Goal: Task Accomplishment & Management: Use online tool/utility

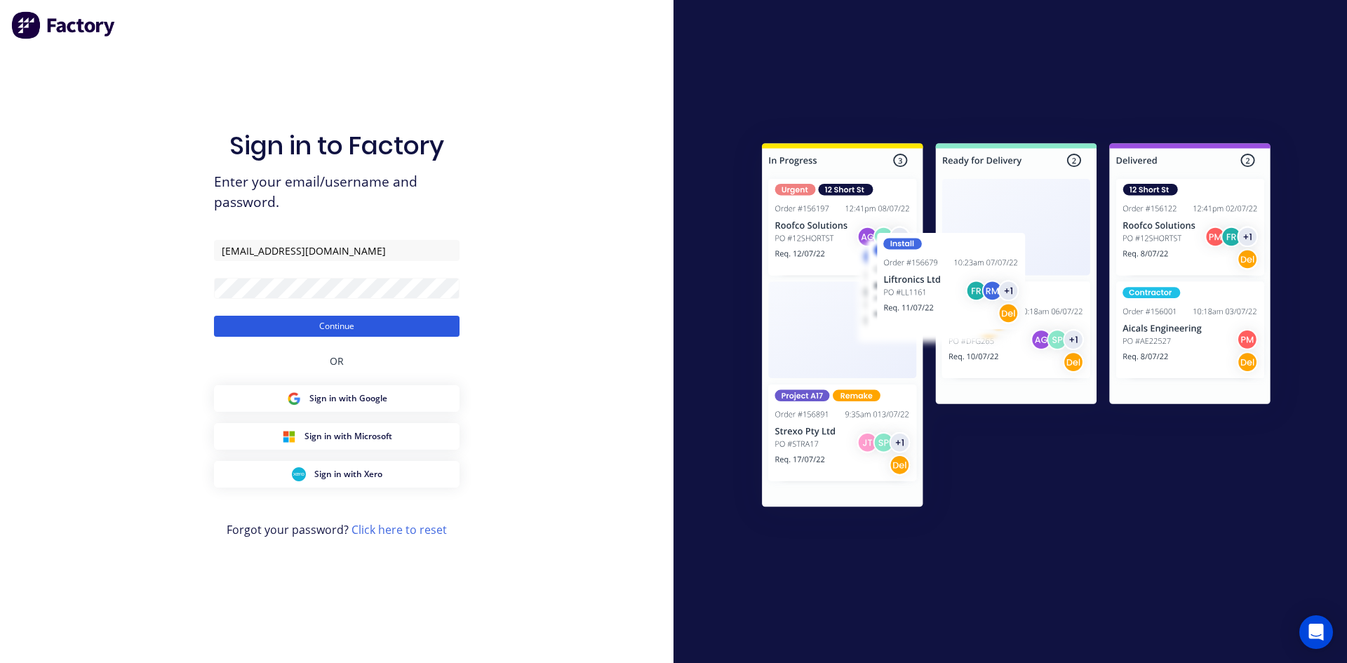
click at [443, 326] on button "Continue" at bounding box center [337, 326] width 246 height 21
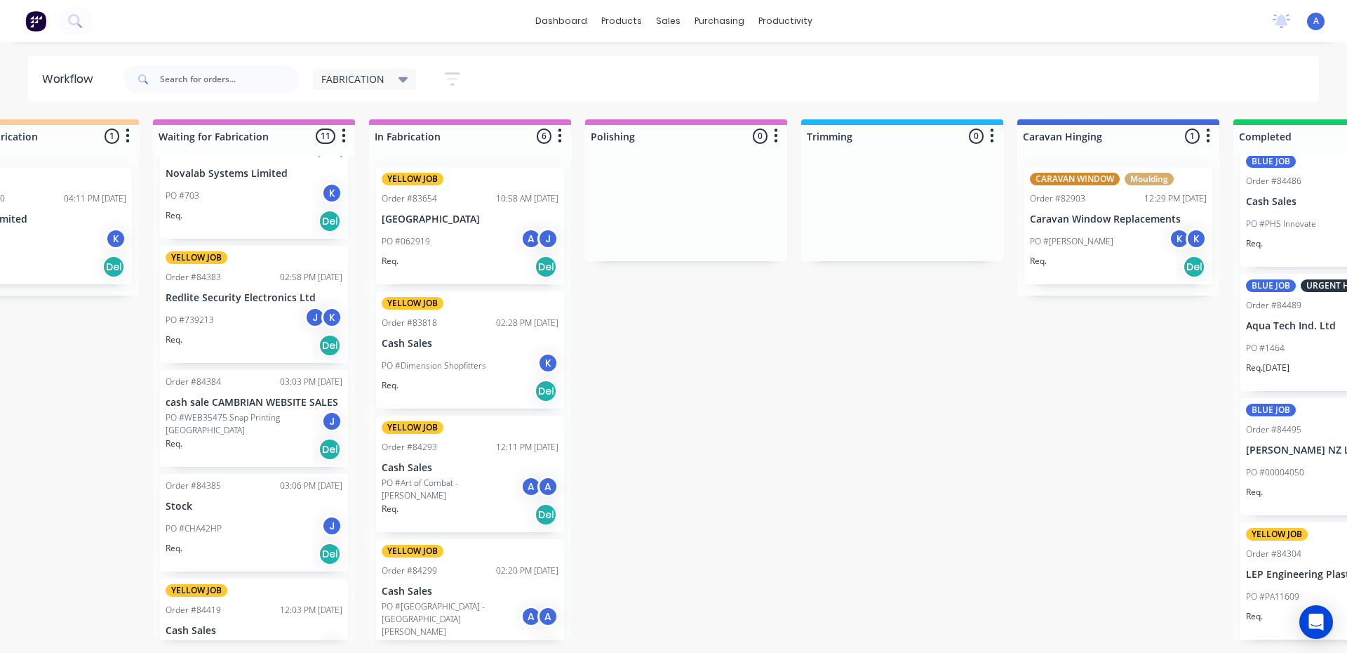
scroll to position [690, 0]
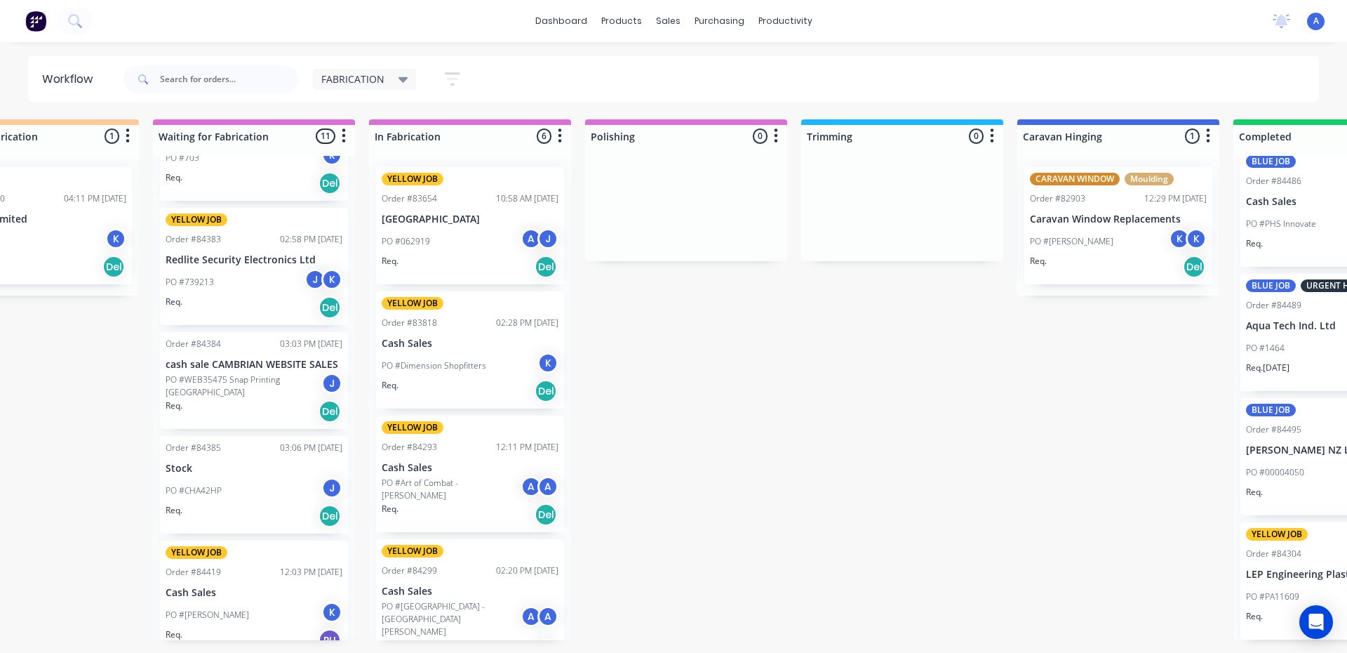
click at [255, 474] on p "Stock" at bounding box center [254, 468] width 177 height 12
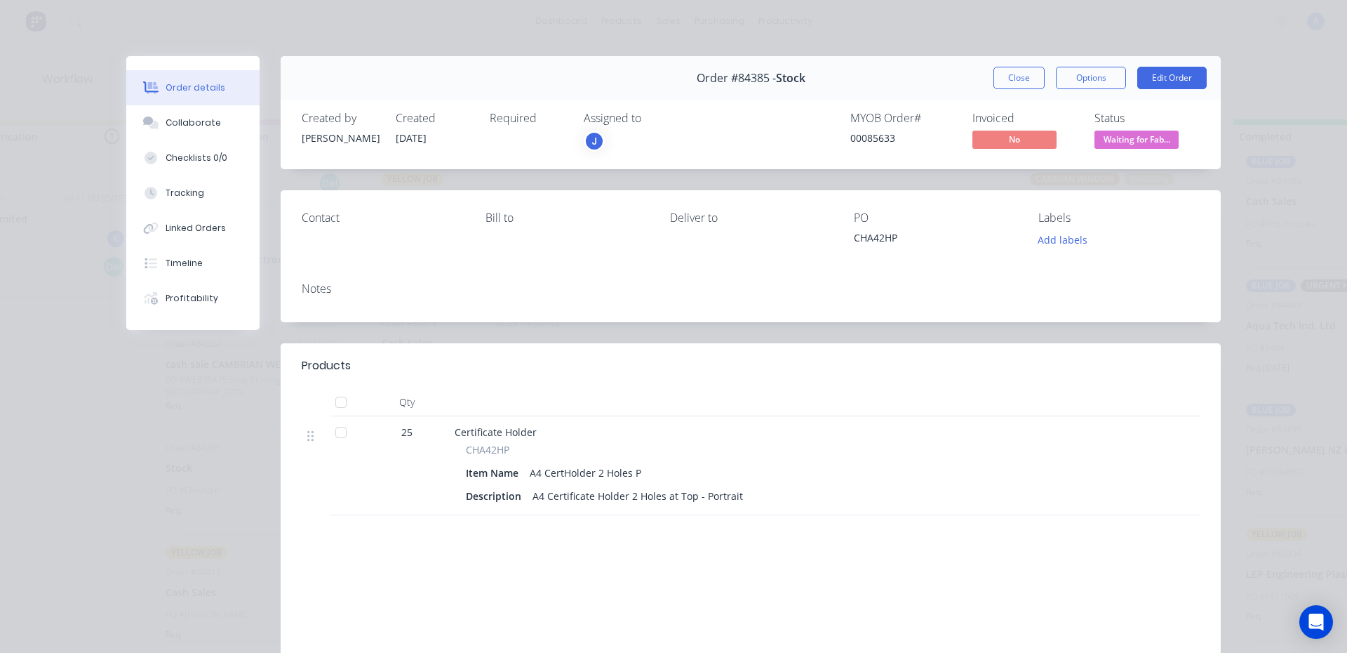
click at [589, 140] on div "J" at bounding box center [594, 141] width 21 height 21
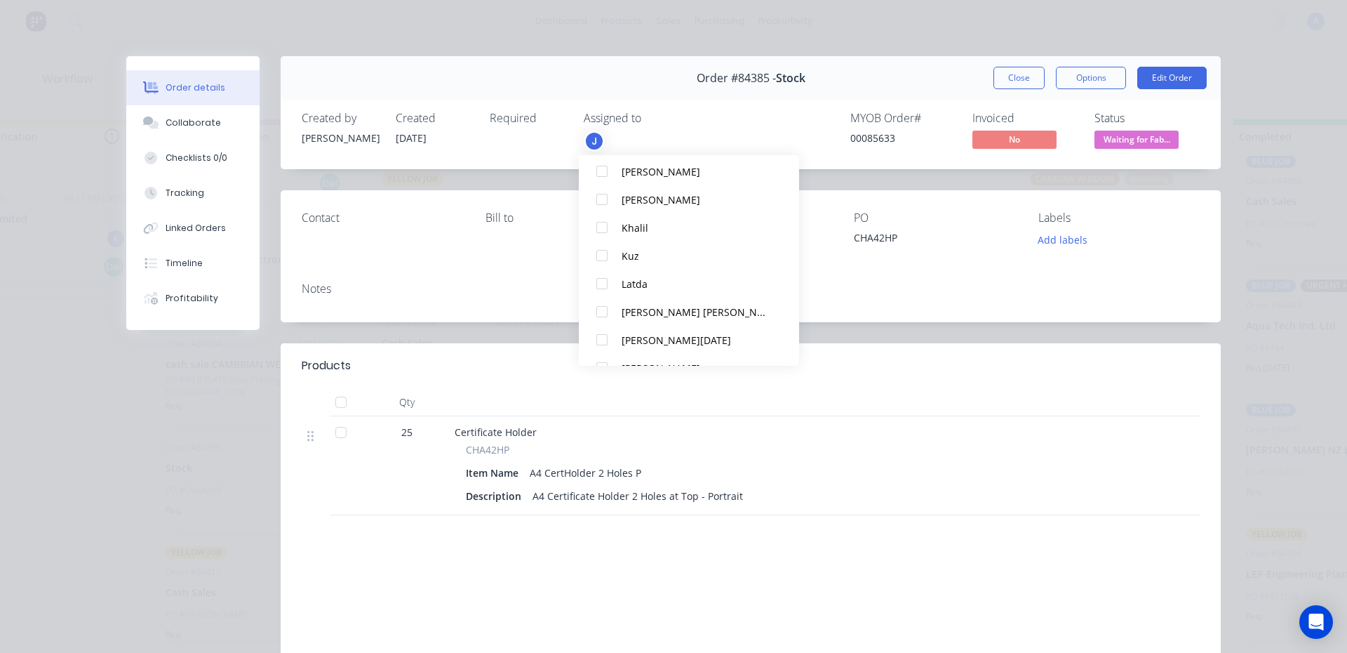
scroll to position [231, 0]
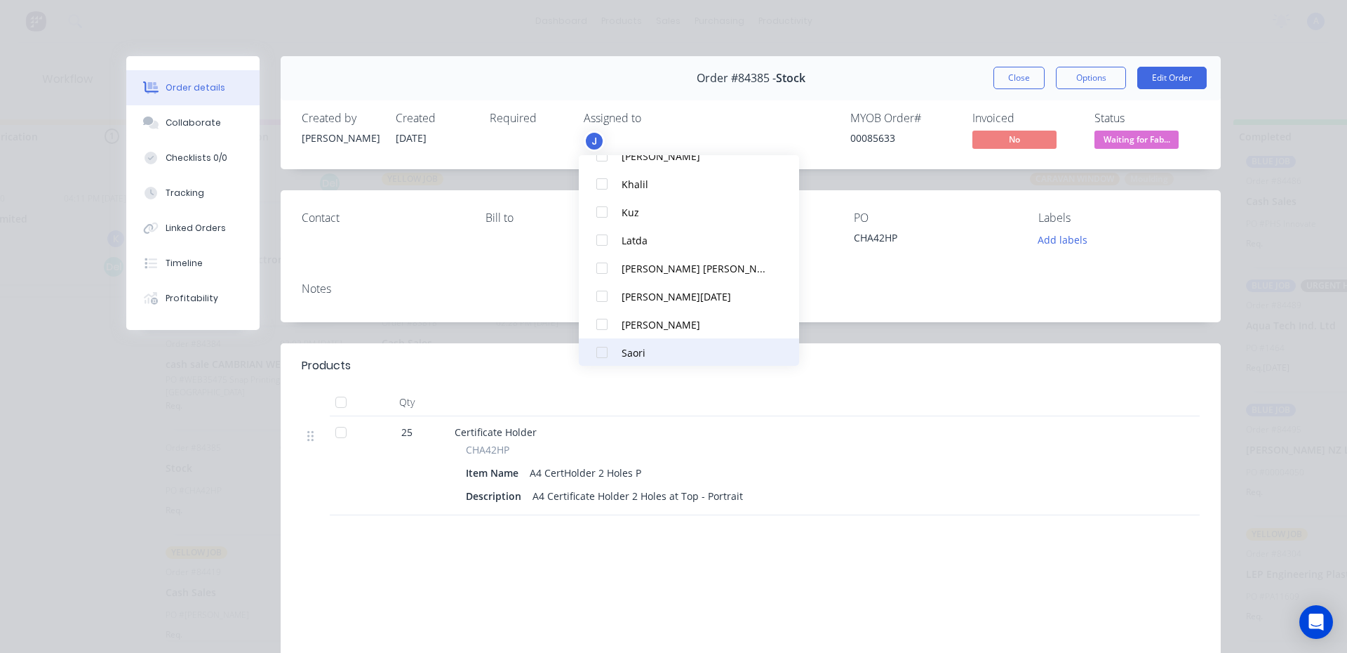
click at [599, 354] on div at bounding box center [602, 352] width 28 height 28
click at [1147, 141] on span "Waiting for Fab..." at bounding box center [1137, 140] width 84 height 18
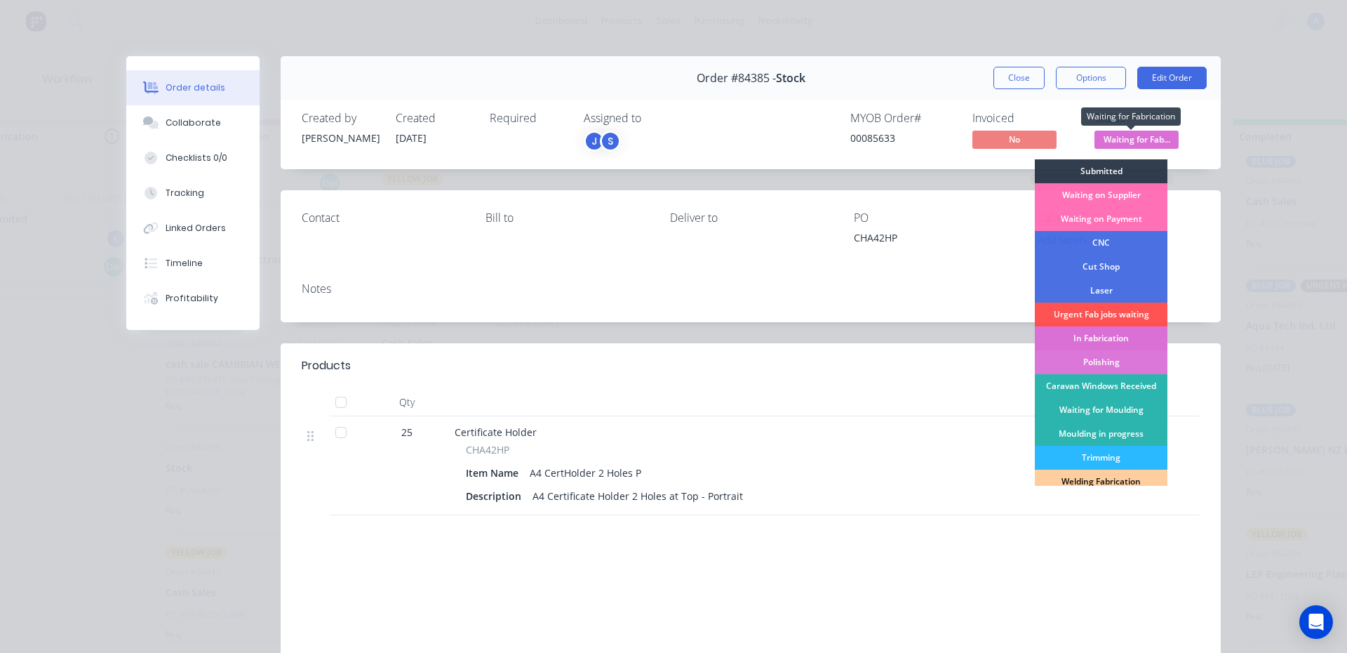
click at [1116, 342] on div "In Fabrication" at bounding box center [1101, 338] width 133 height 24
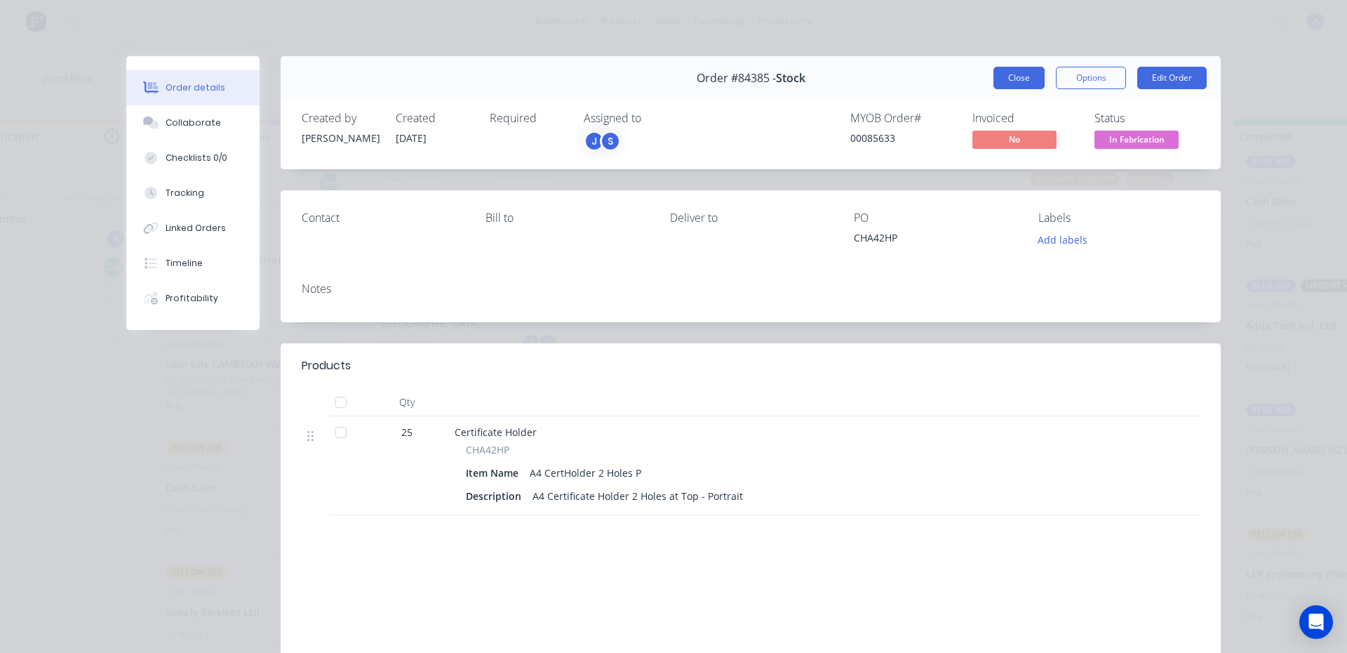
click at [1012, 80] on button "Close" at bounding box center [1019, 78] width 51 height 22
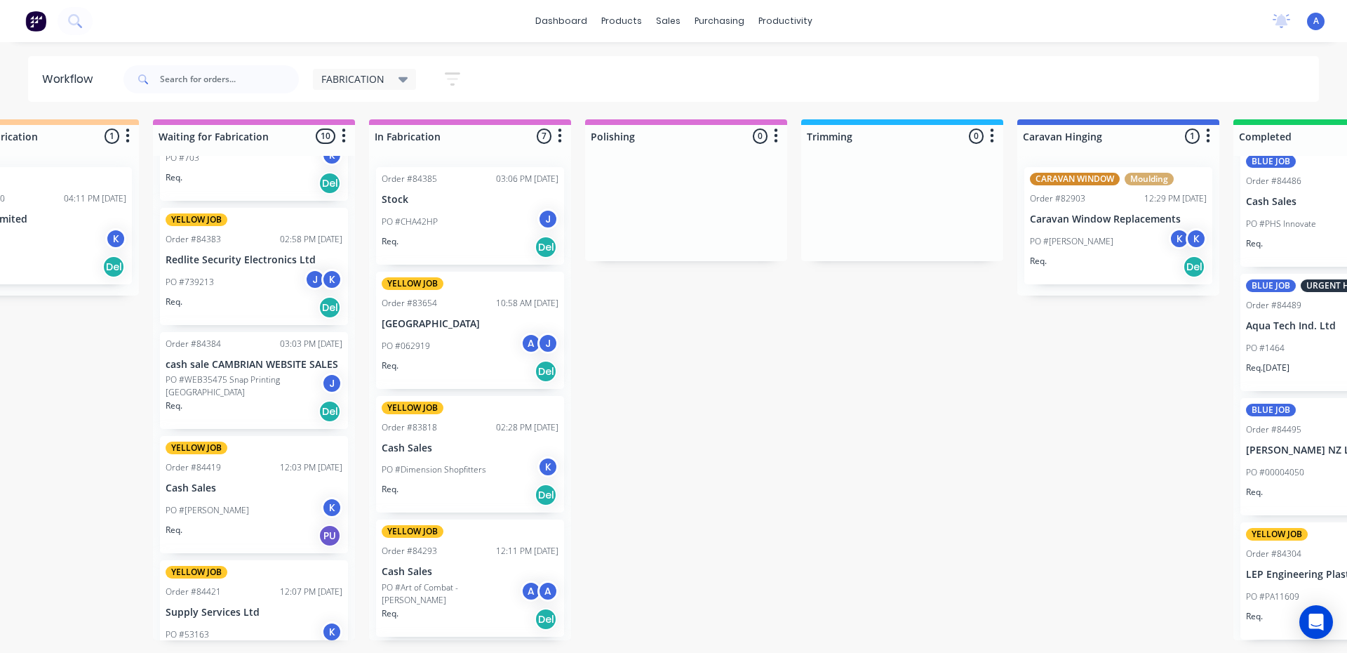
click at [355, 81] on span "FABRICATION" at bounding box center [352, 79] width 63 height 15
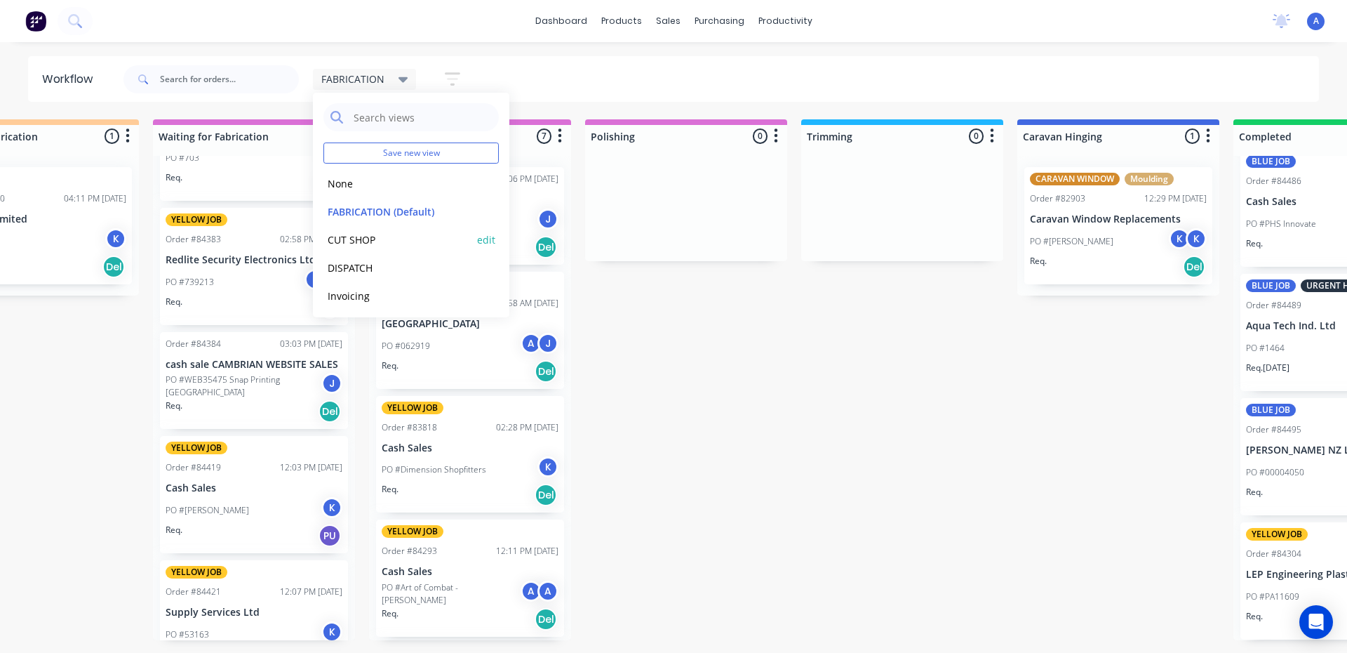
click at [378, 236] on button "CUT SHOP" at bounding box center [398, 240] width 149 height 16
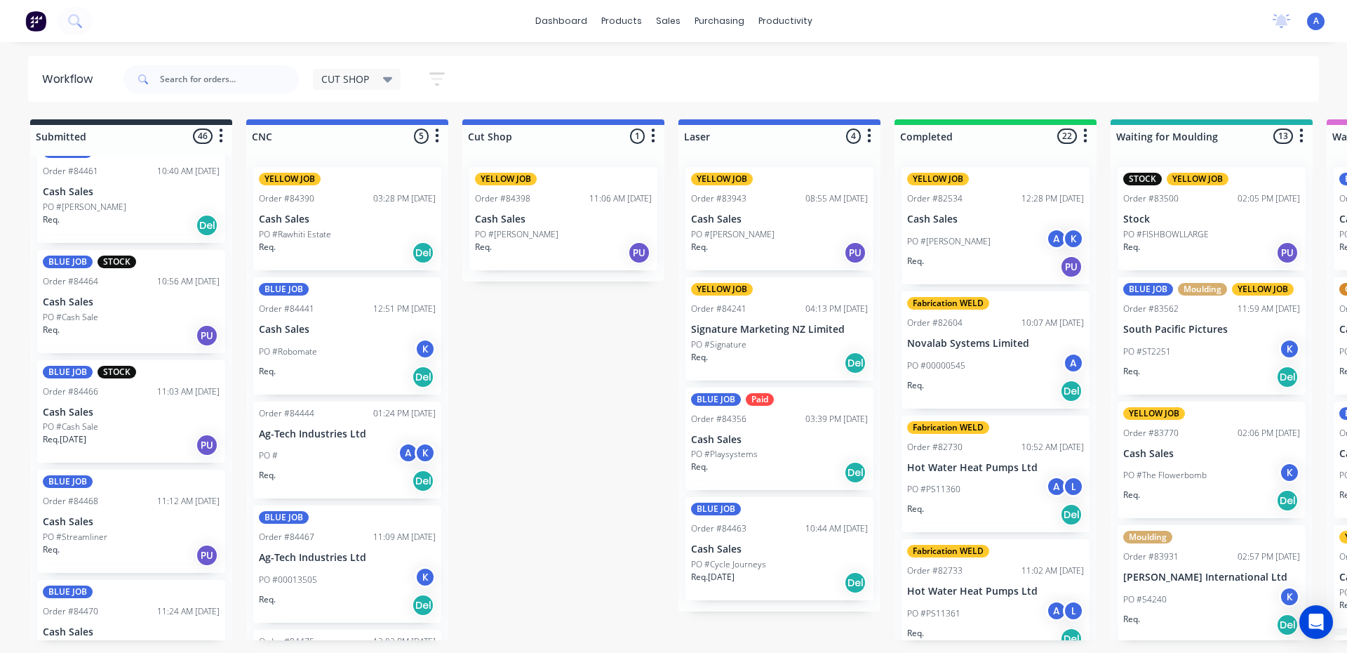
scroll to position [1904, 0]
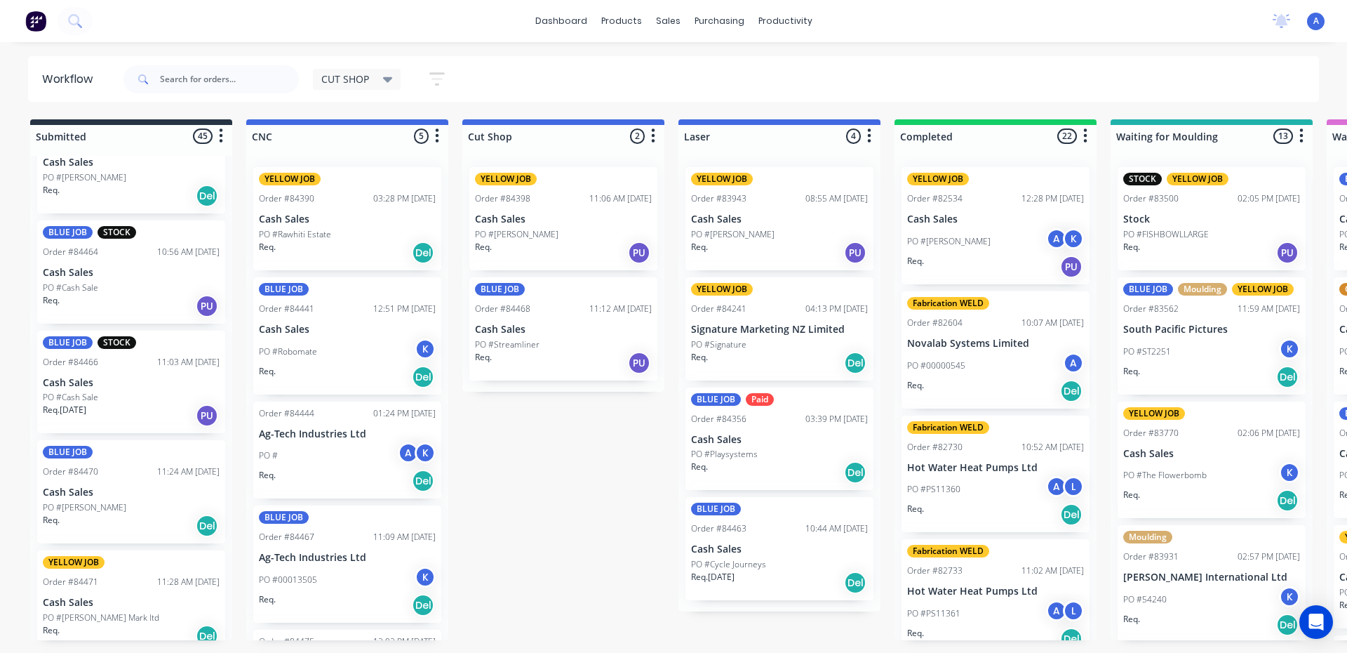
click at [567, 337] on div "BLUE JOB Order #84468 11:12 AM [DATE] Cash Sales PO #Streamliner Req. PU" at bounding box center [563, 328] width 188 height 103
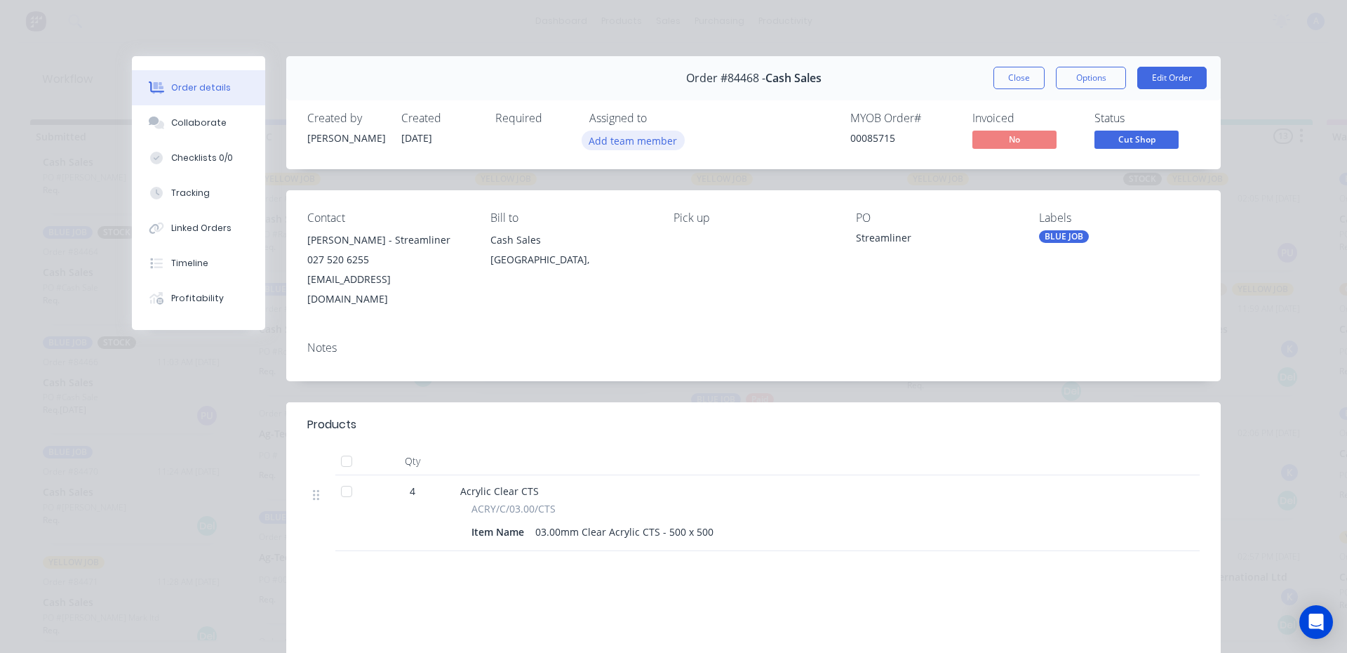
click at [648, 146] on button "Add team member" at bounding box center [633, 140] width 103 height 19
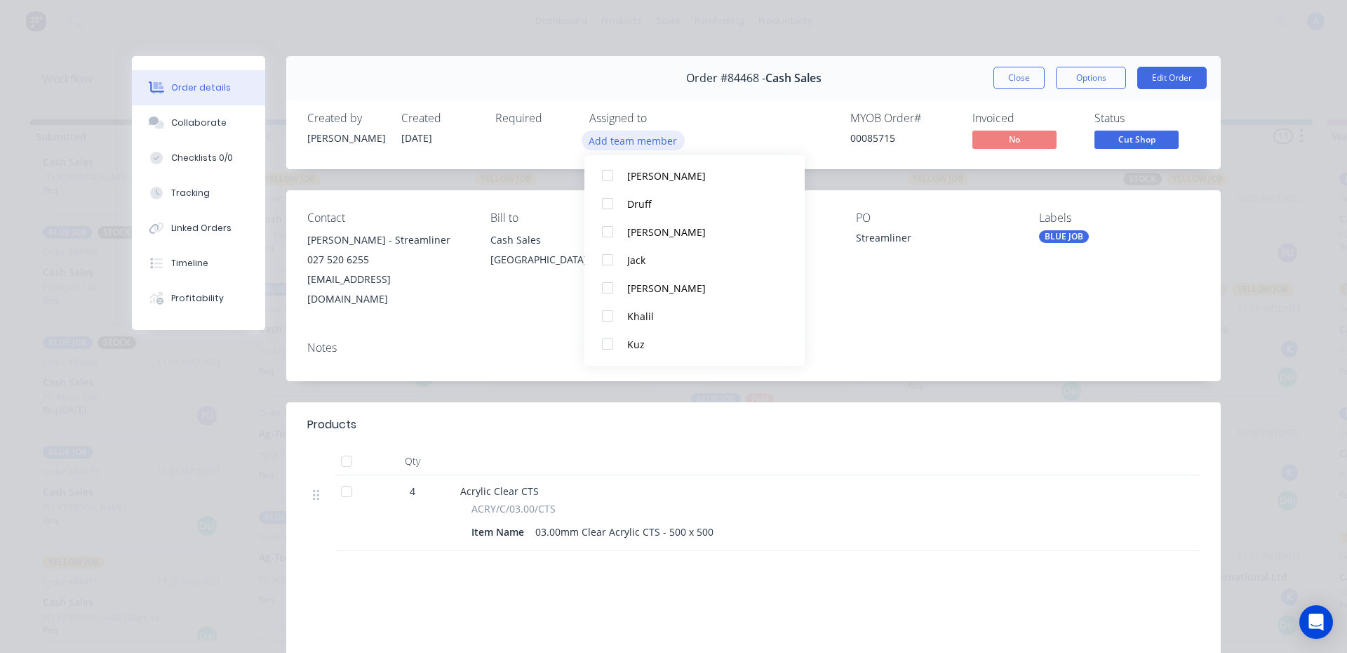
scroll to position [109, 0]
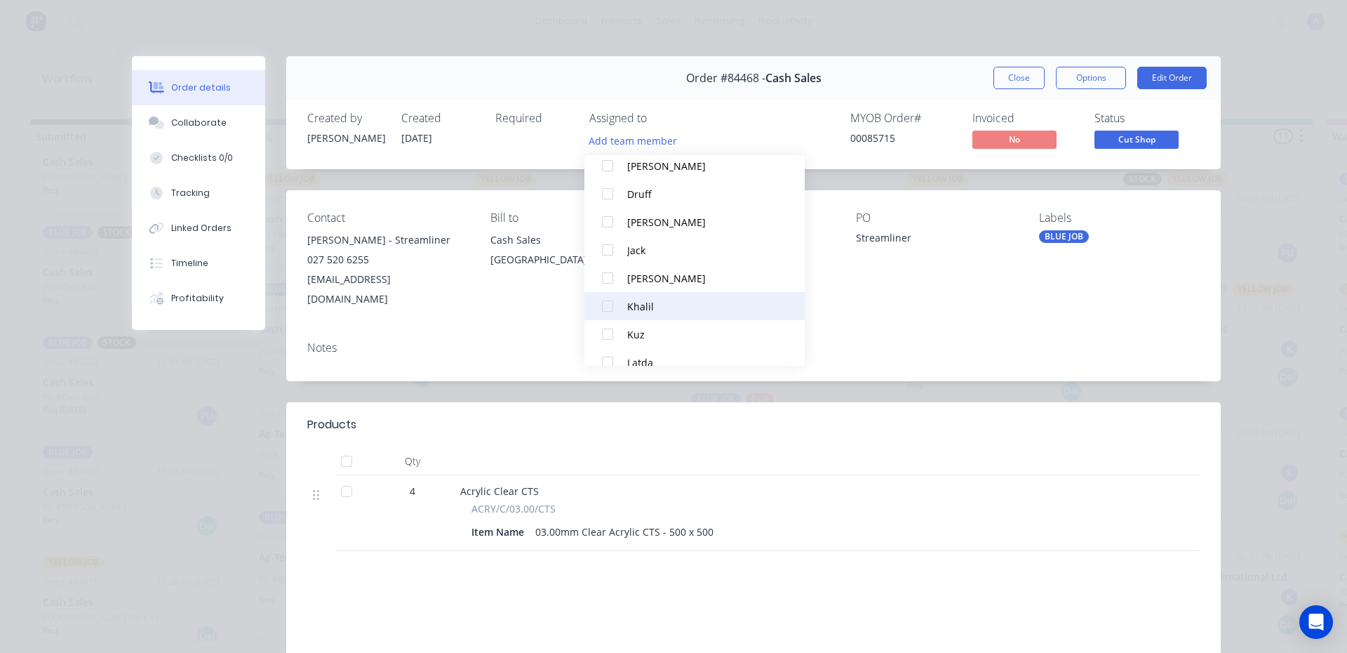
click at [660, 313] on div "Khalil" at bounding box center [701, 306] width 148 height 15
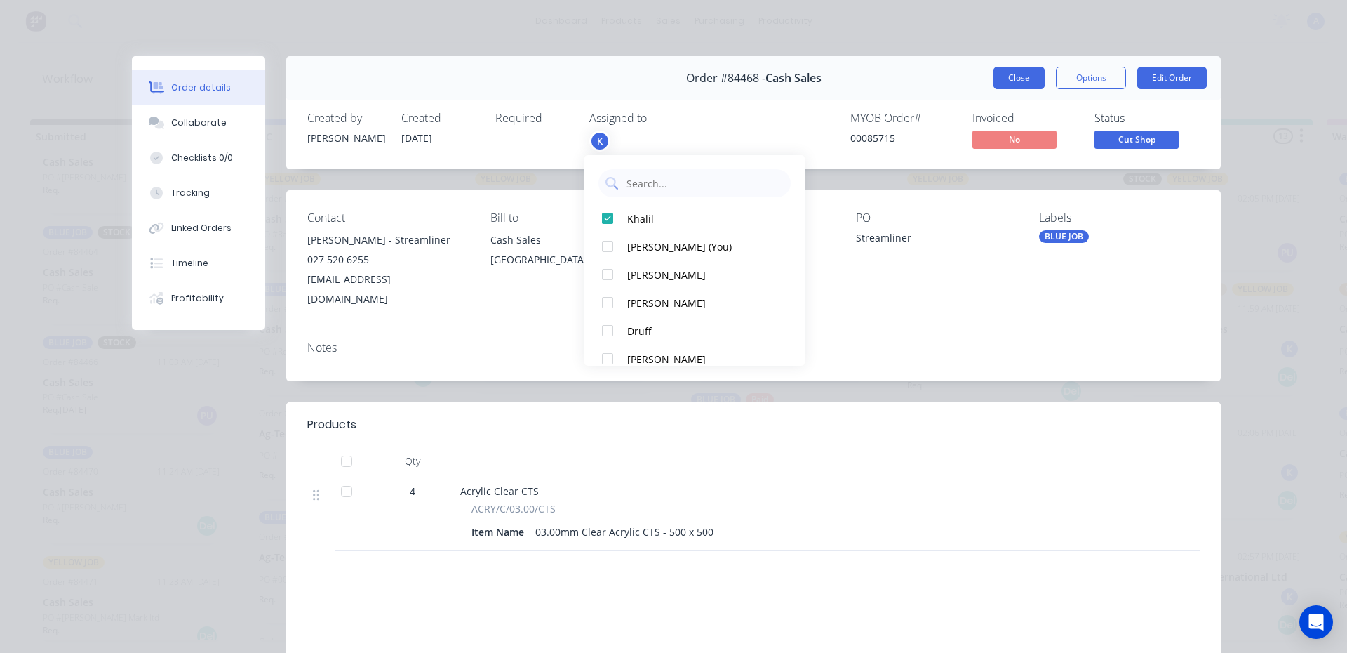
click at [1020, 80] on button "Close" at bounding box center [1019, 78] width 51 height 22
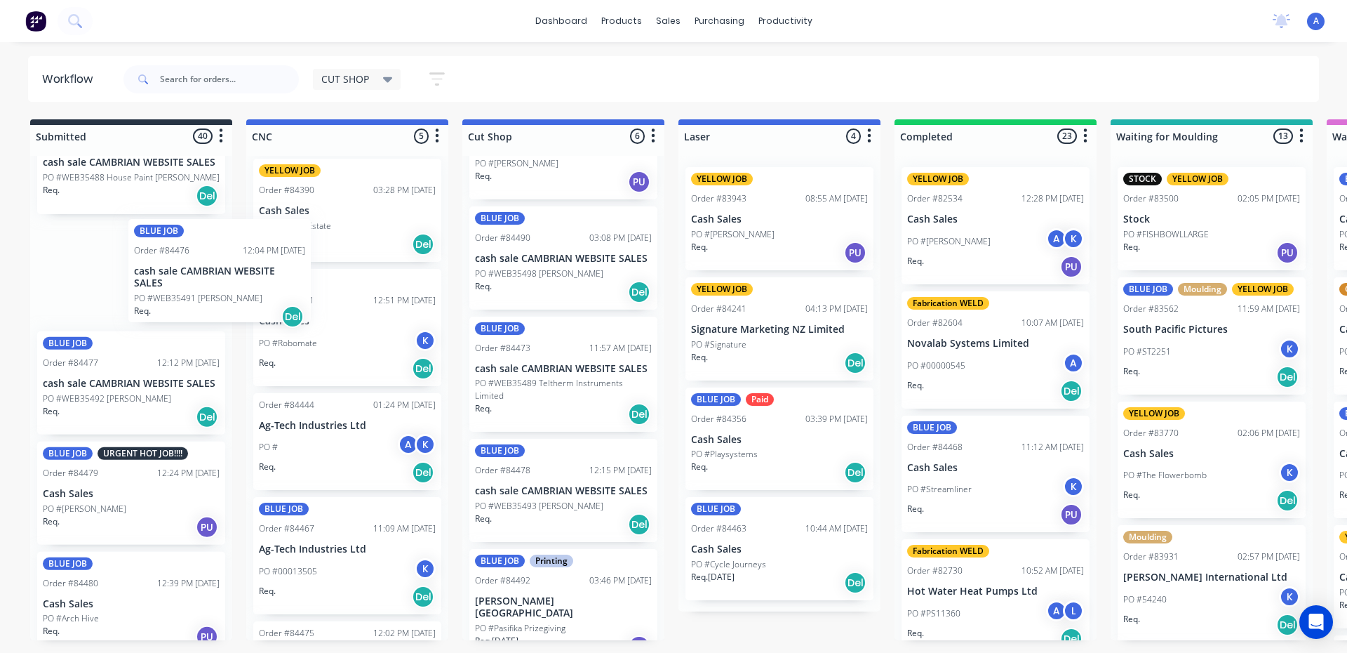
scroll to position [7, 0]
